Goal: Navigation & Orientation: Find specific page/section

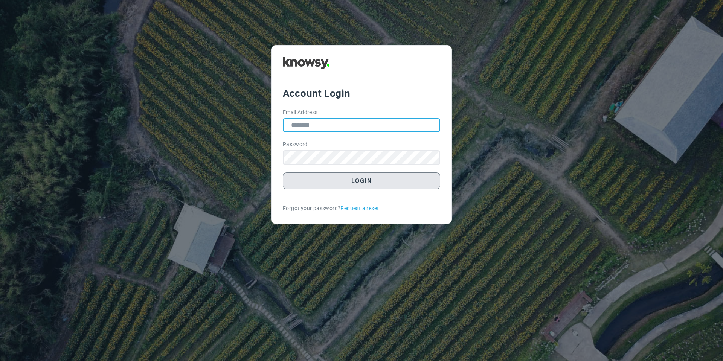
type input "**********"
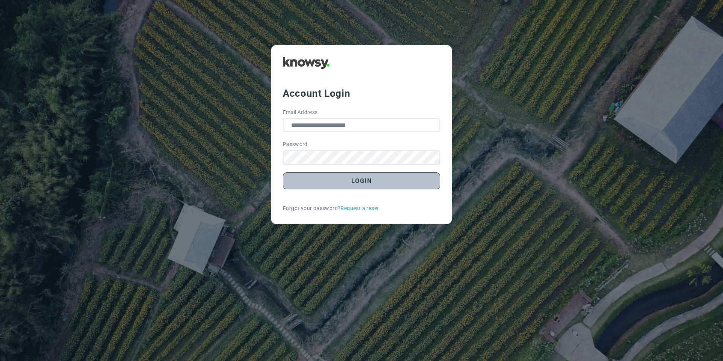
click at [302, 184] on button "Login" at bounding box center [361, 180] width 157 height 17
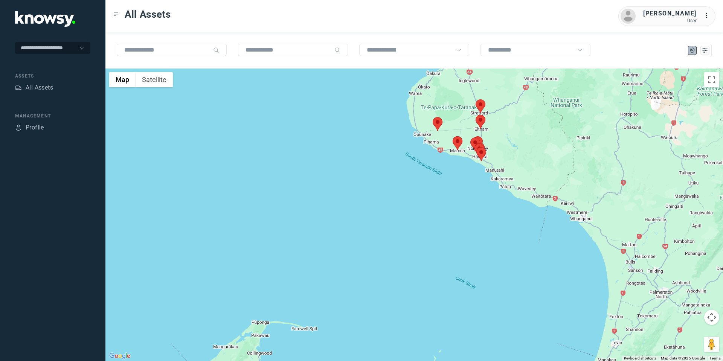
click at [433, 117] on area at bounding box center [433, 117] width 0 height 0
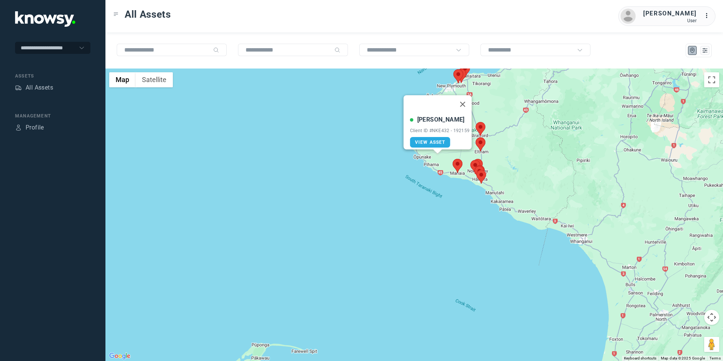
click at [453, 159] on area at bounding box center [453, 159] width 0 height 0
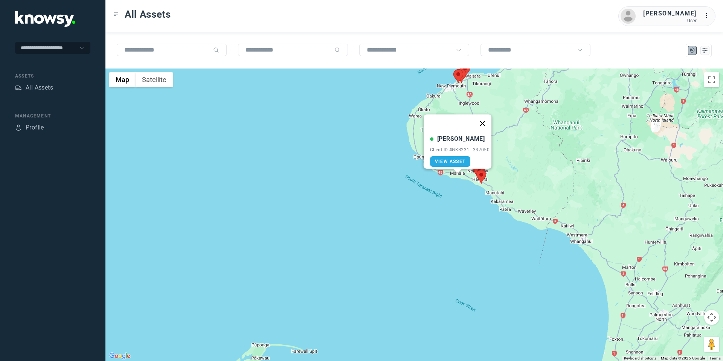
click at [484, 119] on button "Close" at bounding box center [482, 123] width 18 height 18
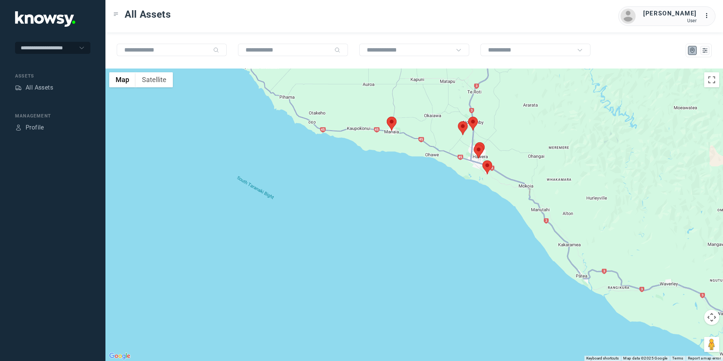
click at [482, 160] on area at bounding box center [482, 160] width 0 height 0
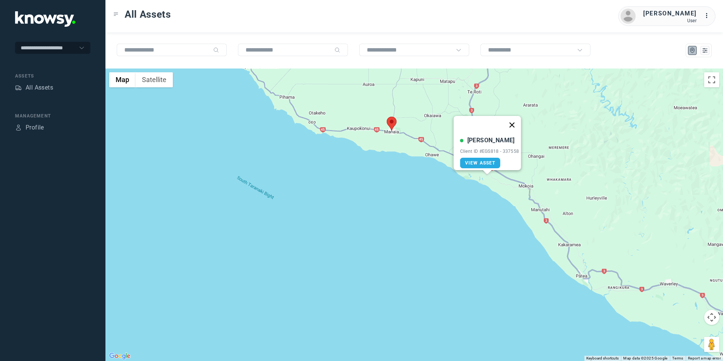
click at [513, 117] on button "Close" at bounding box center [512, 125] width 18 height 18
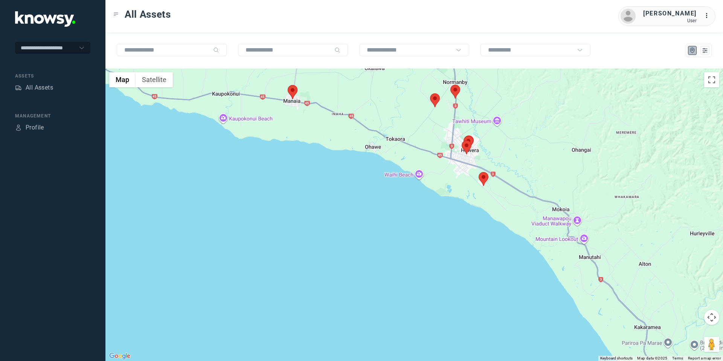
click at [430, 93] on area at bounding box center [430, 93] width 0 height 0
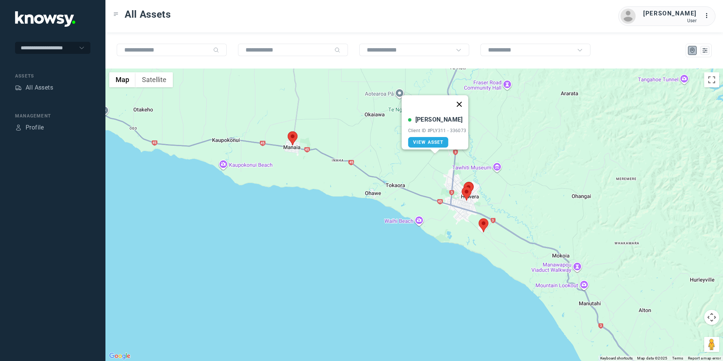
click at [464, 98] on button "Close" at bounding box center [459, 104] width 18 height 18
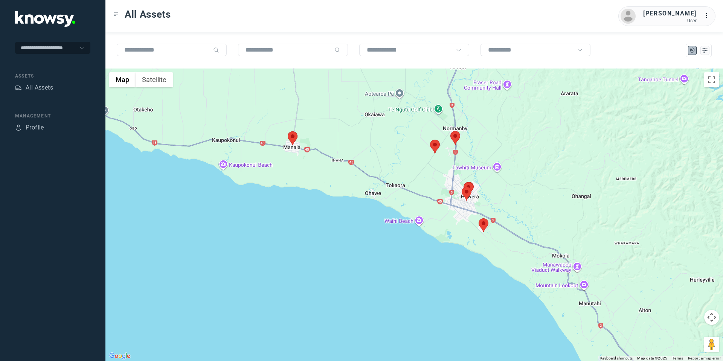
click at [450, 131] on area at bounding box center [450, 131] width 0 height 0
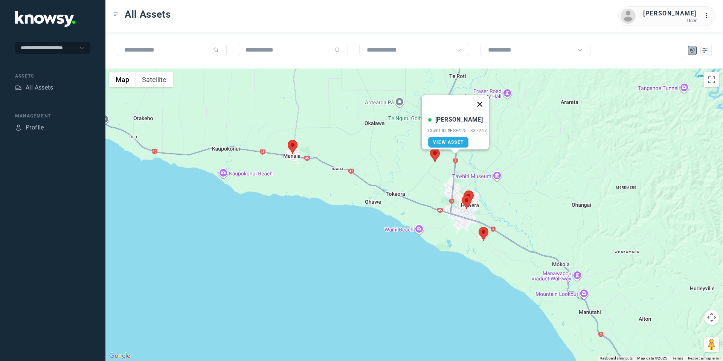
click at [483, 99] on button "Close" at bounding box center [480, 104] width 18 height 18
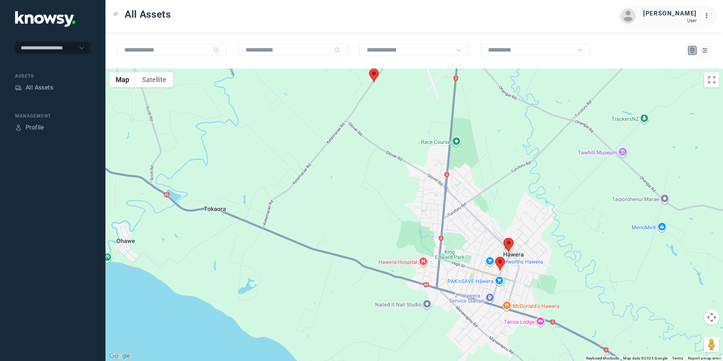
click at [495, 257] on area at bounding box center [495, 257] width 0 height 0
click at [526, 217] on button "Close" at bounding box center [524, 221] width 18 height 18
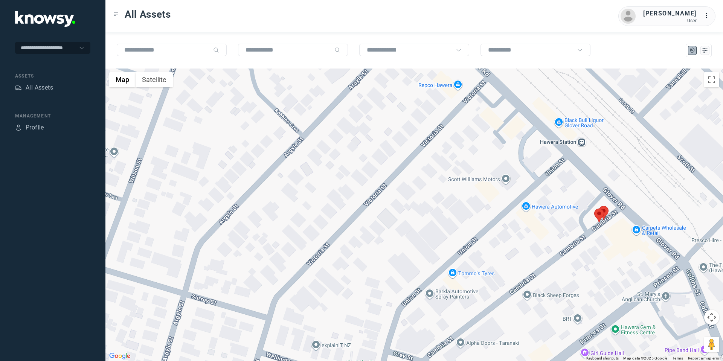
click at [594, 209] on area at bounding box center [594, 209] width 0 height 0
click at [627, 166] on button "Close" at bounding box center [624, 173] width 18 height 18
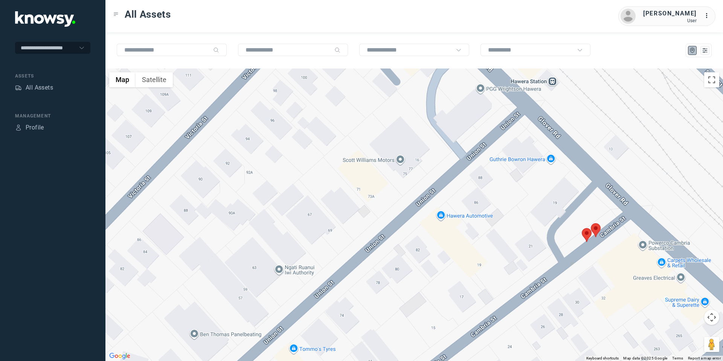
click at [591, 223] on area at bounding box center [591, 223] width 0 height 0
click at [625, 183] on button "Close" at bounding box center [621, 188] width 18 height 18
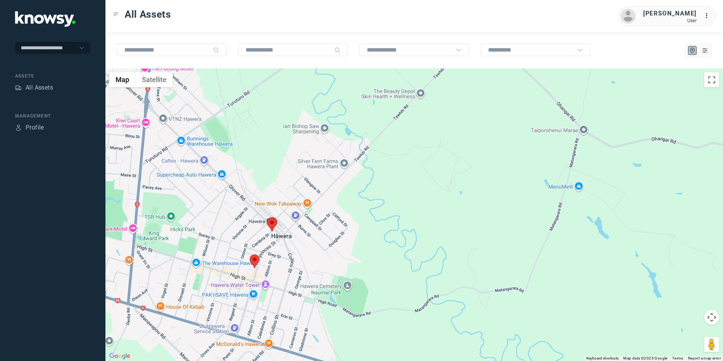
click at [160, 329] on div "To navigate, press the arrow keys." at bounding box center [414, 215] width 618 height 293
click at [710, 322] on button "Map camera controls" at bounding box center [711, 317] width 15 height 15
click at [651, 317] on button "Move left" at bounding box center [655, 317] width 15 height 15
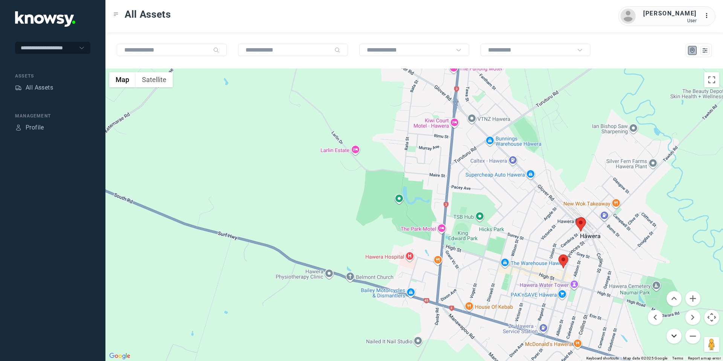
click at [674, 334] on button "Move down" at bounding box center [673, 336] width 15 height 15
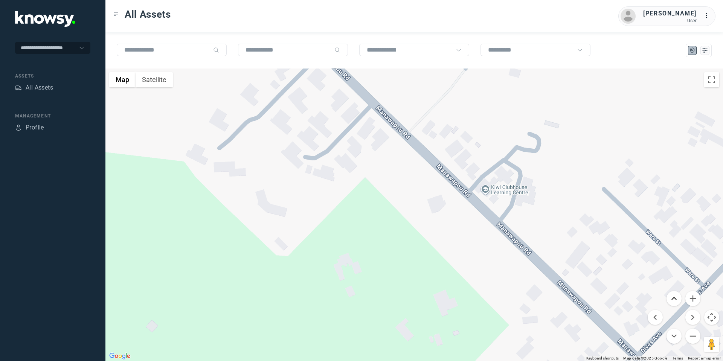
click at [671, 296] on button "Move up" at bounding box center [673, 298] width 15 height 15
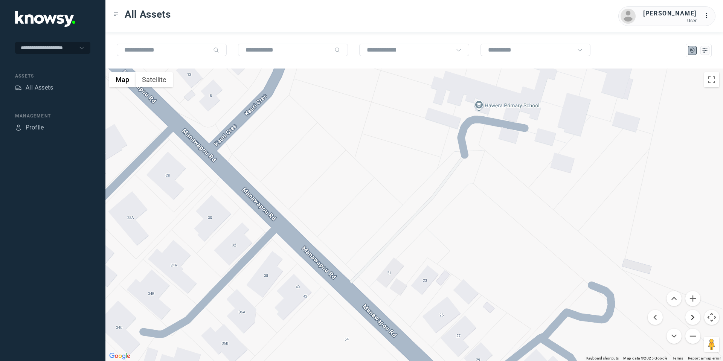
click at [692, 317] on button "Move right" at bounding box center [692, 317] width 15 height 15
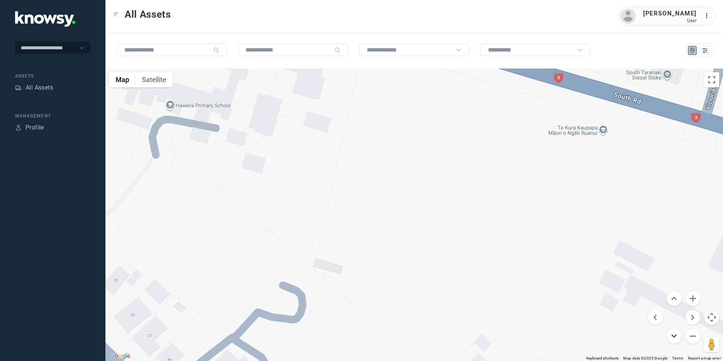
click at [676, 336] on button "Move down" at bounding box center [673, 336] width 15 height 15
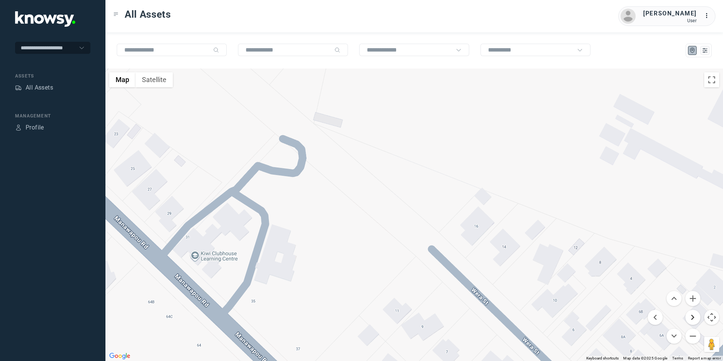
click at [690, 319] on button "Move right" at bounding box center [692, 317] width 15 height 15
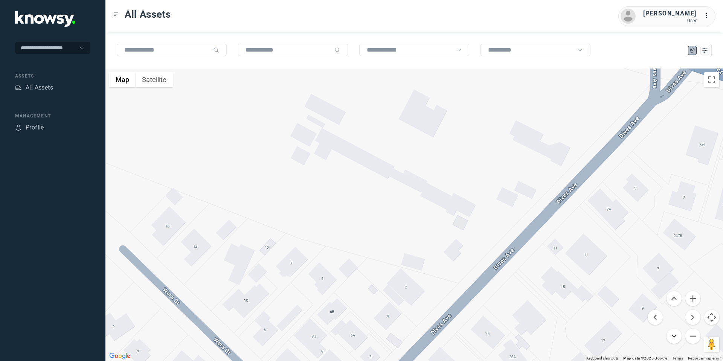
click at [671, 335] on button "Move down" at bounding box center [673, 336] width 15 height 15
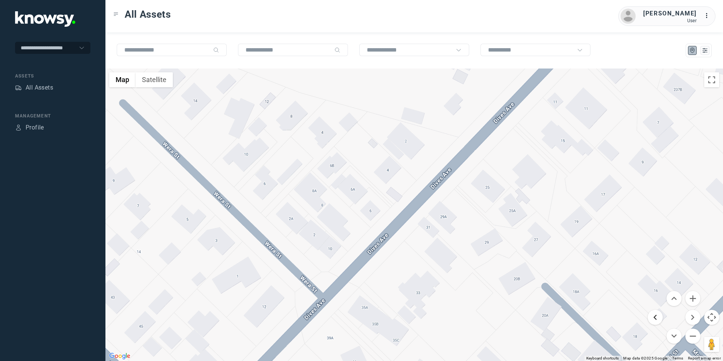
click at [655, 314] on button "Move left" at bounding box center [655, 317] width 15 height 15
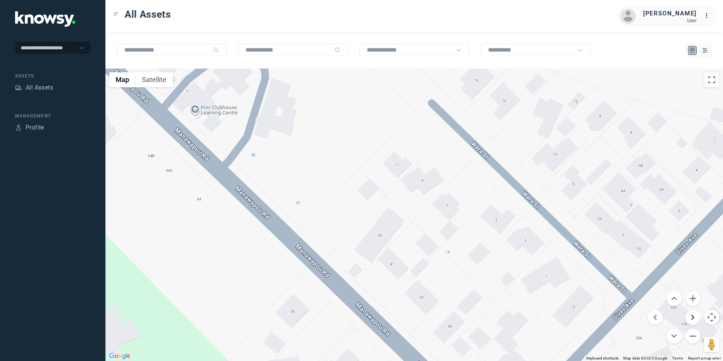
click at [689, 316] on button "Move right" at bounding box center [692, 317] width 15 height 15
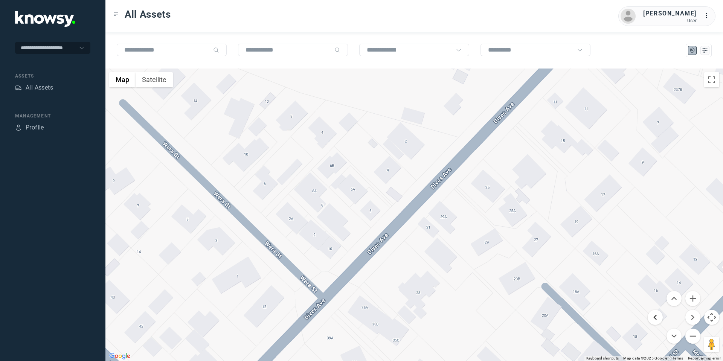
click at [654, 319] on button "Move left" at bounding box center [655, 317] width 15 height 15
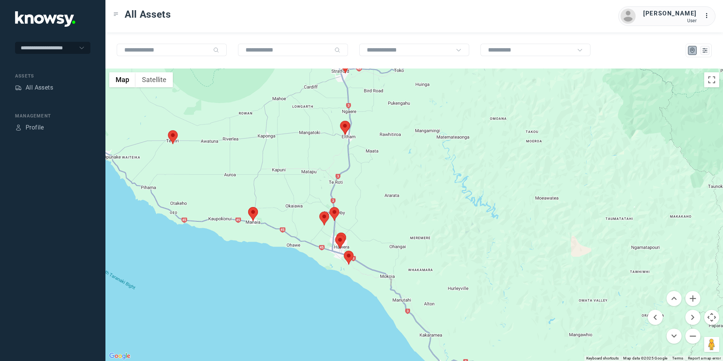
click at [248, 207] on area at bounding box center [248, 207] width 0 height 0
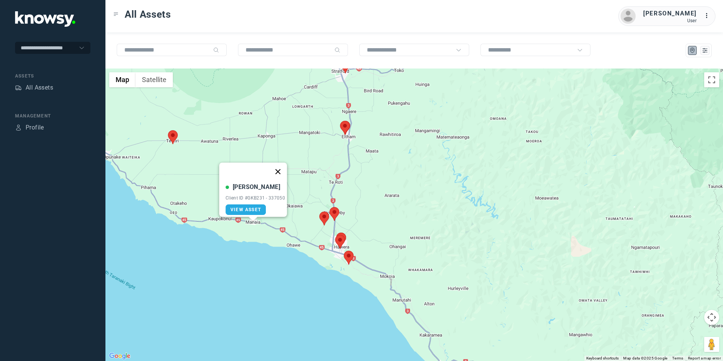
click at [282, 167] on button "Close" at bounding box center [278, 172] width 18 height 18
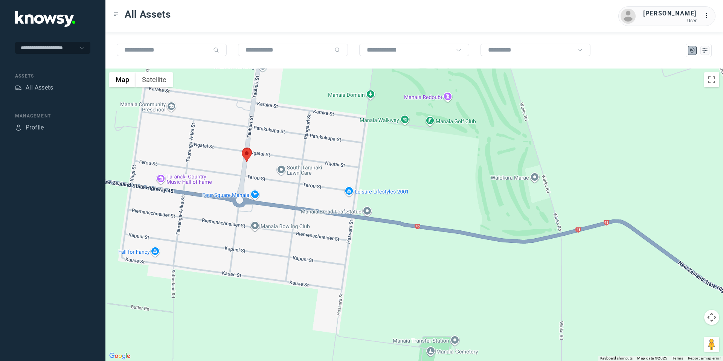
click at [711, 318] on button "Map camera controls" at bounding box center [711, 317] width 15 height 15
click at [672, 296] on button "Move up" at bounding box center [673, 298] width 15 height 15
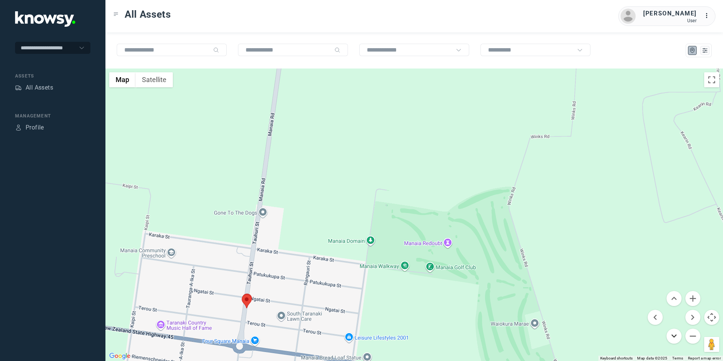
click at [671, 333] on button "Move down" at bounding box center [673, 336] width 15 height 15
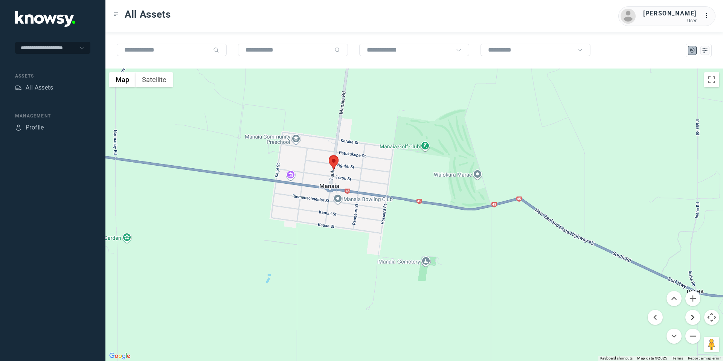
click at [694, 319] on button "Move right" at bounding box center [692, 317] width 15 height 15
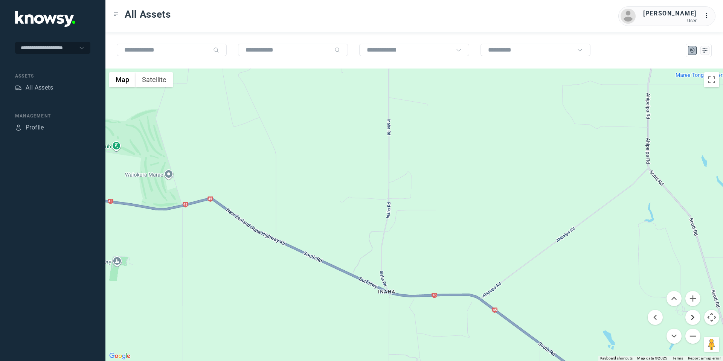
click at [694, 319] on button "Move right" at bounding box center [692, 317] width 15 height 15
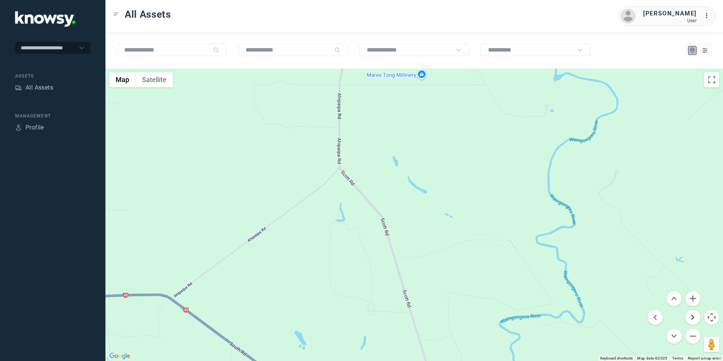
click at [694, 318] on button "Move right" at bounding box center [692, 317] width 15 height 15
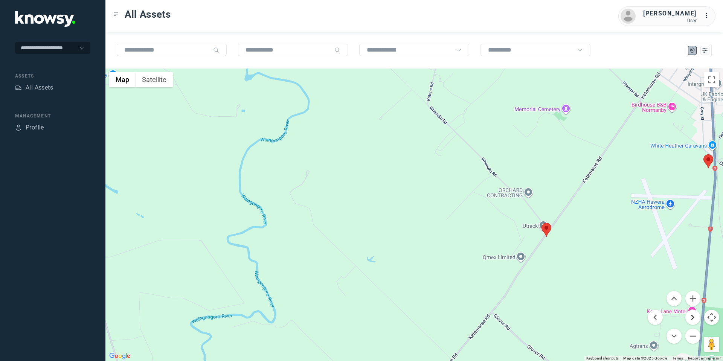
click at [694, 318] on button "Move right" at bounding box center [692, 317] width 15 height 15
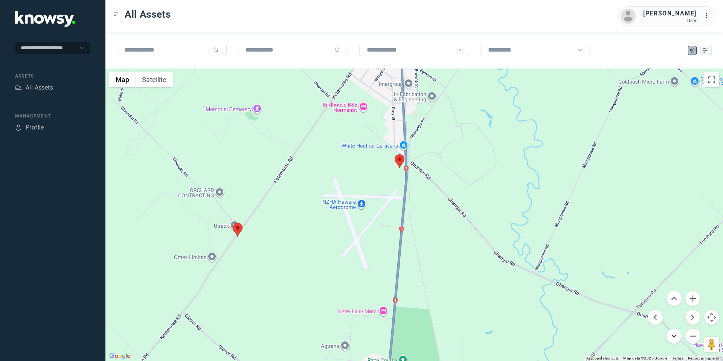
click at [674, 334] on button "Move down" at bounding box center [673, 336] width 15 height 15
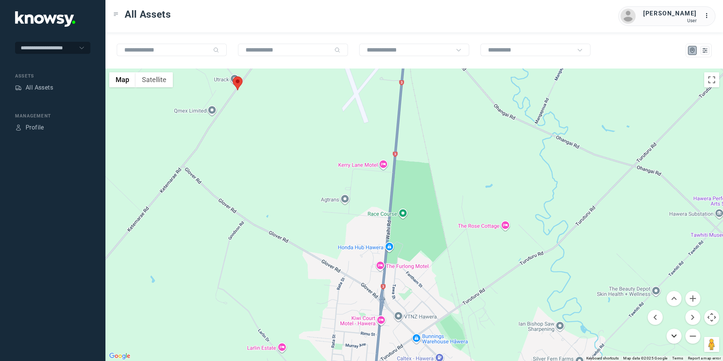
click at [674, 334] on button "Move down" at bounding box center [673, 336] width 15 height 15
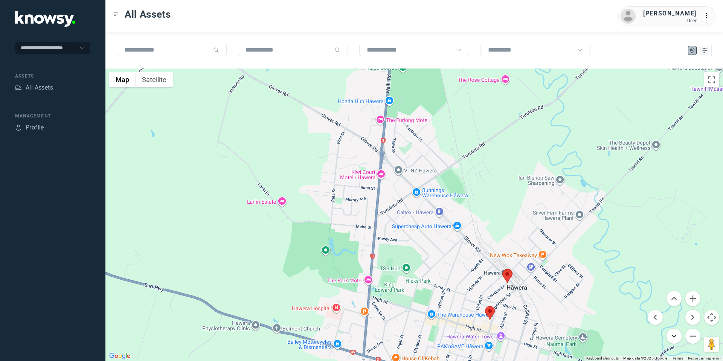
click at [675, 334] on button "Move down" at bounding box center [673, 336] width 15 height 15
